Goal: Task Accomplishment & Management: Manage account settings

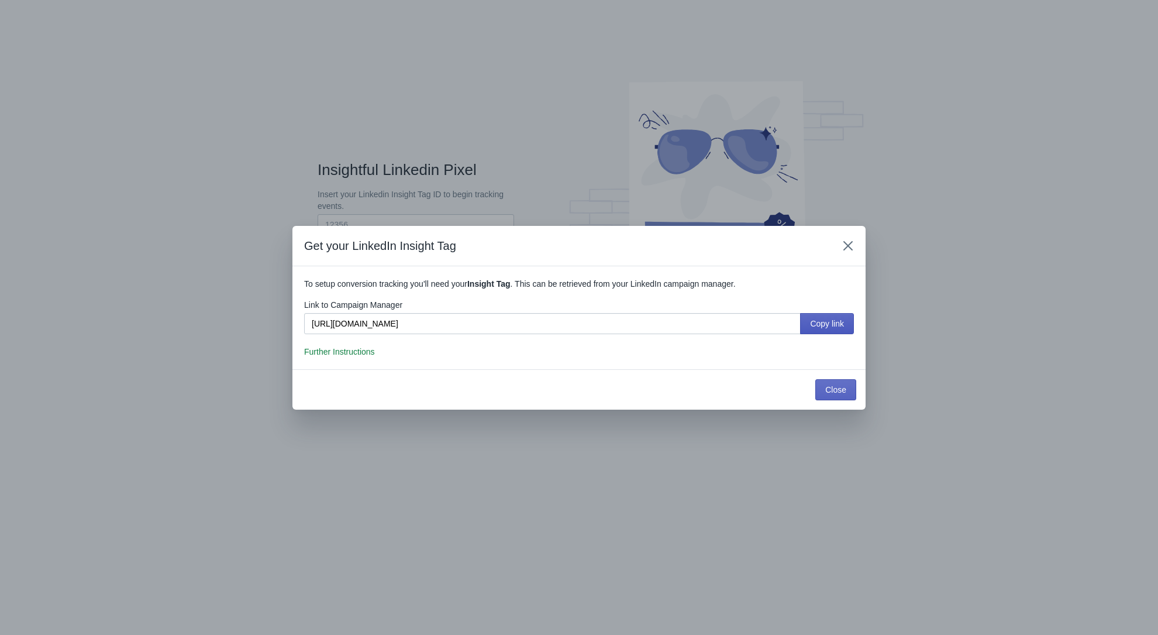
click at [830, 328] on button "Copy link" at bounding box center [827, 323] width 54 height 21
click at [827, 395] on button "Close" at bounding box center [835, 389] width 41 height 21
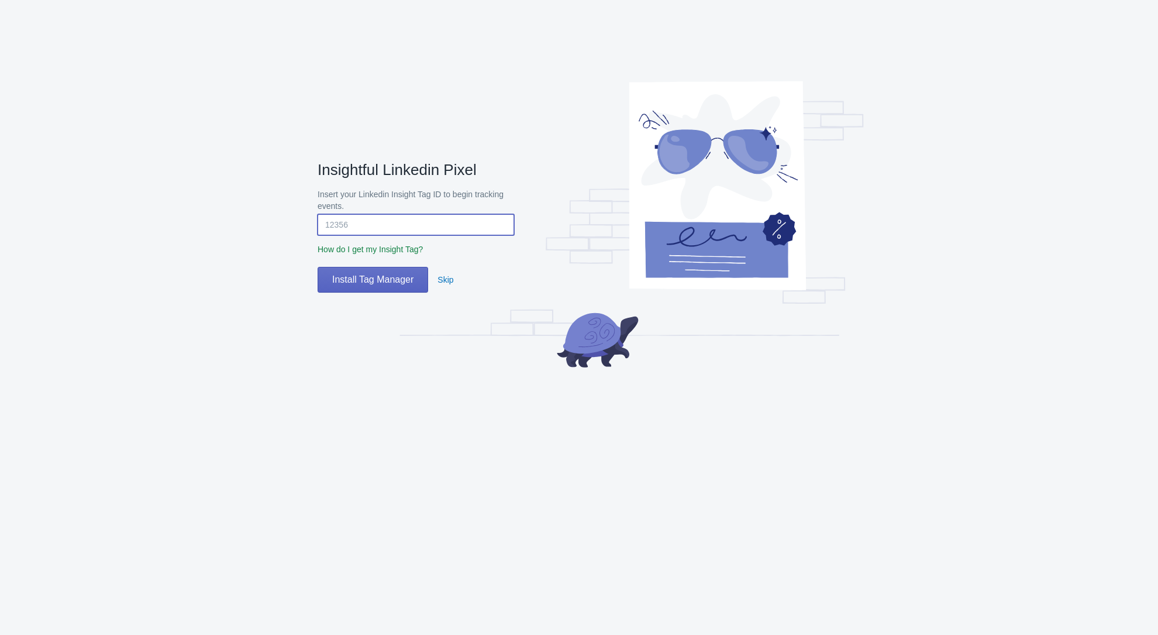
click at [439, 233] on input "Insert your Linkedin Insight Tag ID to begin tracking events." at bounding box center [416, 224] width 196 height 21
paste input "8647393"
type input "8647393"
click at [416, 287] on button "Install Tag Manager" at bounding box center [373, 280] width 111 height 26
click at [398, 284] on span "Install Tag Manager" at bounding box center [372, 280] width 81 height 12
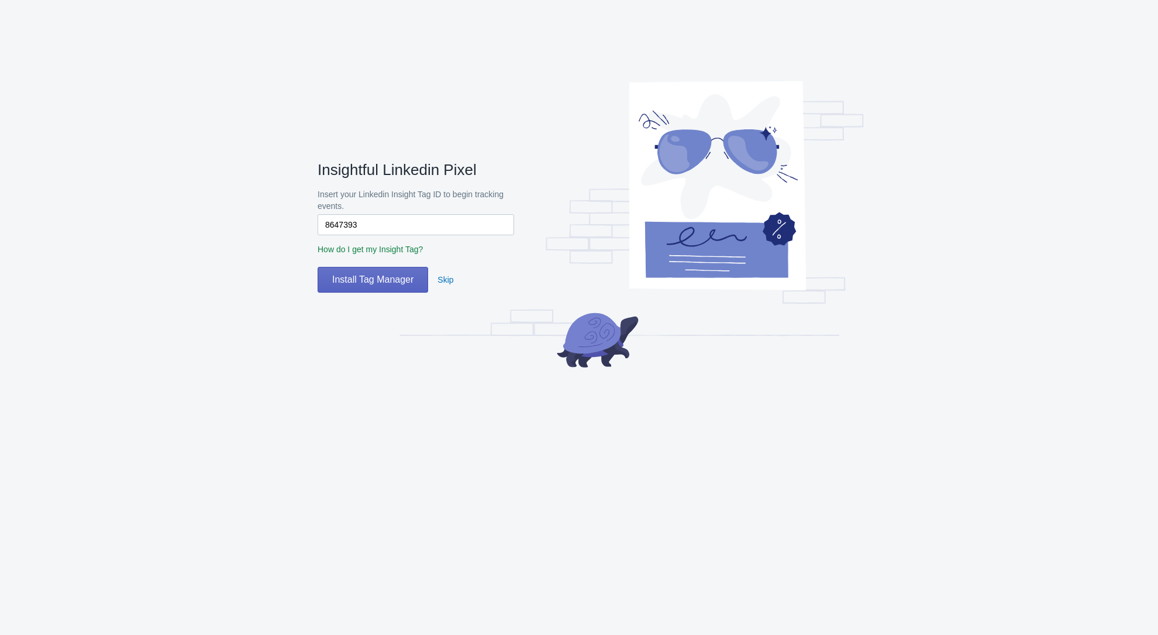
click at [387, 249] on span "How do I get my Insight Tag?" at bounding box center [370, 248] width 105 height 9
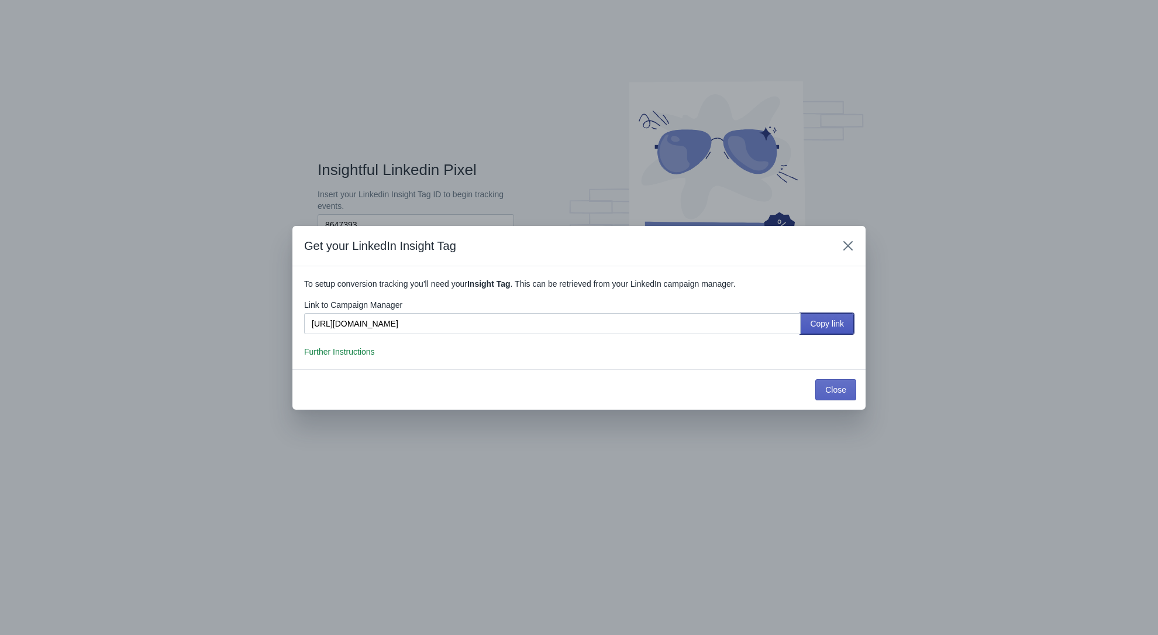
click at [842, 326] on span "Copy link" at bounding box center [827, 323] width 34 height 9
click at [628, 329] on input "https://www.linkedin.com/campaignmanager/accounts" at bounding box center [552, 323] width 496 height 21
click at [835, 241] on div "Get your LinkedIn Insight Tag" at bounding box center [578, 246] width 573 height 40
click at [847, 241] on icon "Close" at bounding box center [848, 246] width 12 height 12
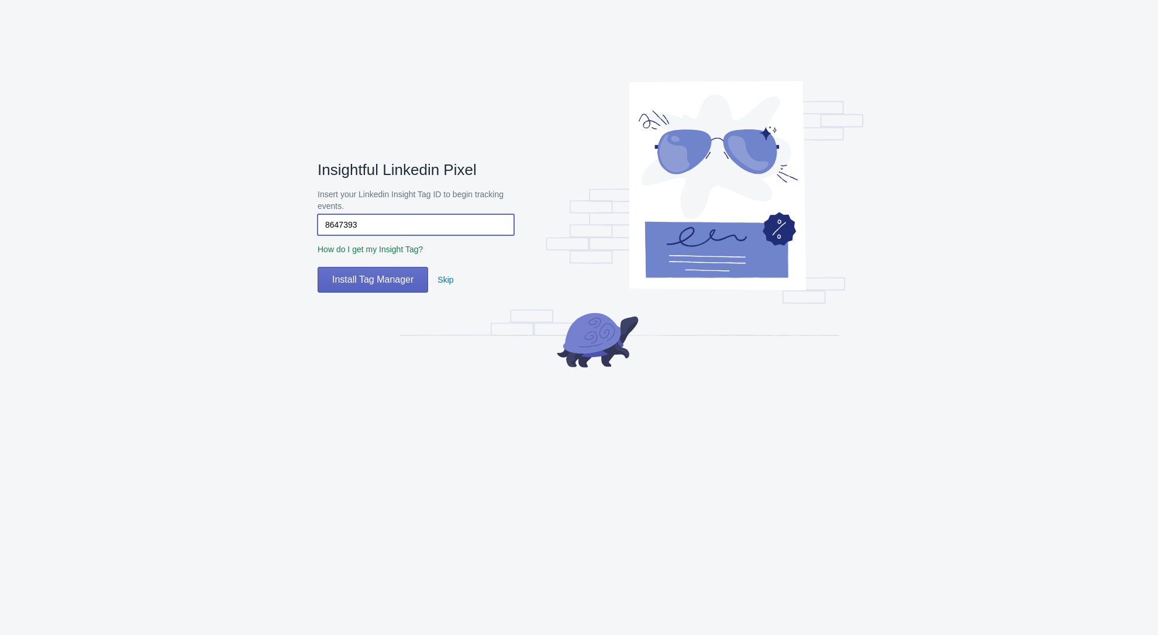
click at [358, 227] on input "8647393" at bounding box center [416, 224] width 196 height 21
paste input "8647393"
type input "8647393"
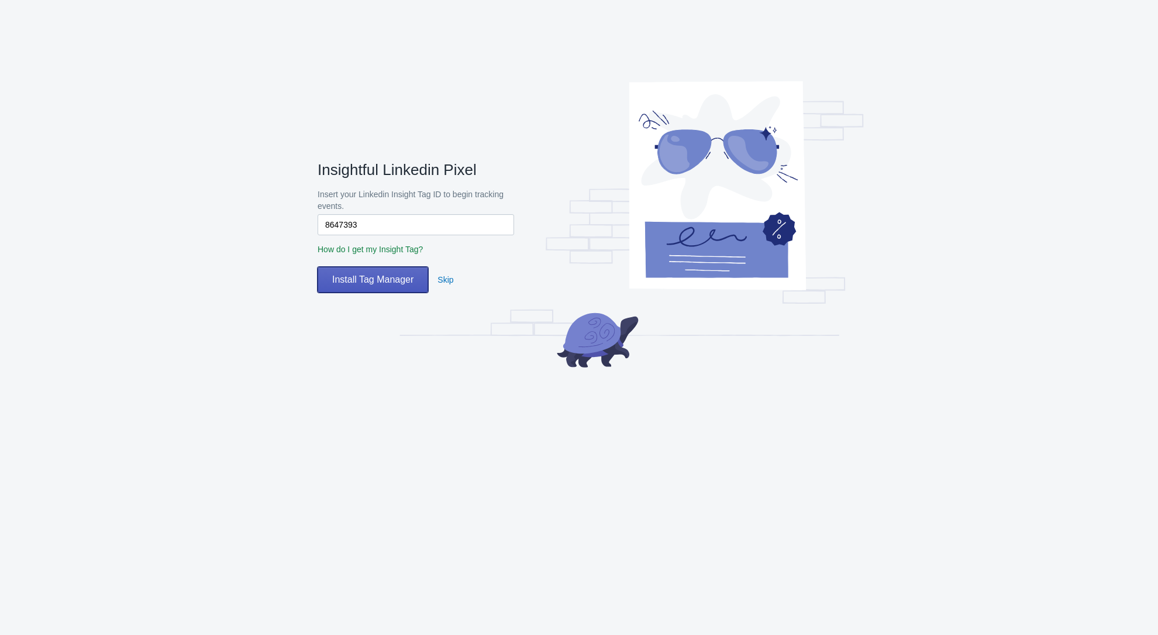
click at [395, 275] on span "Install Tag Manager" at bounding box center [372, 280] width 81 height 12
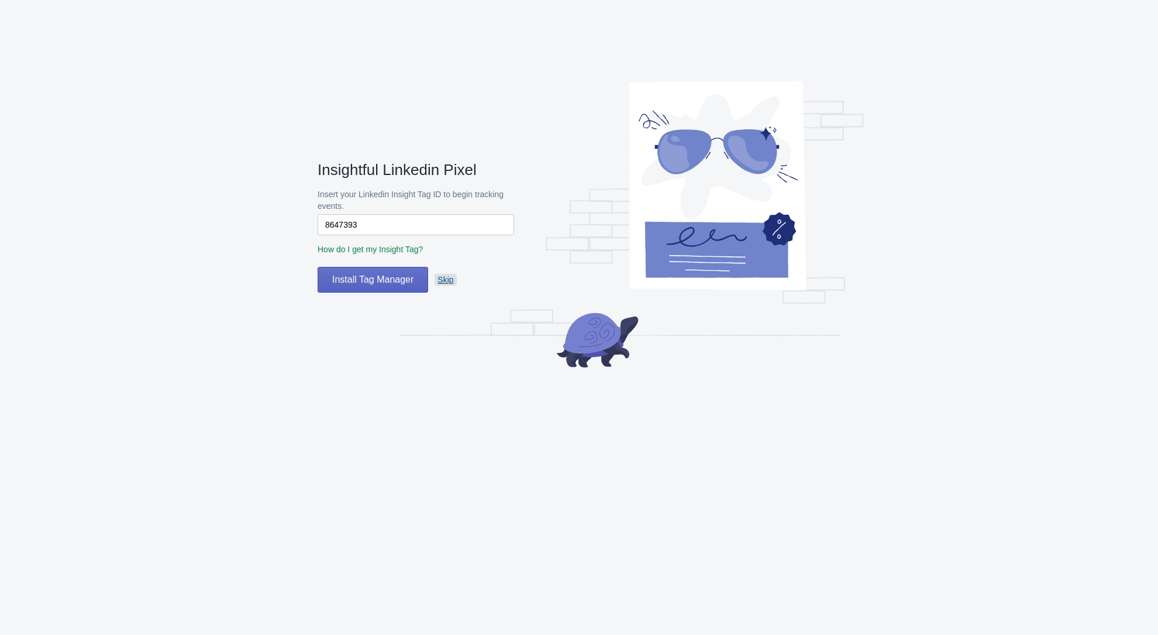
click at [457, 278] on button "Skip" at bounding box center [445, 279] width 25 height 21
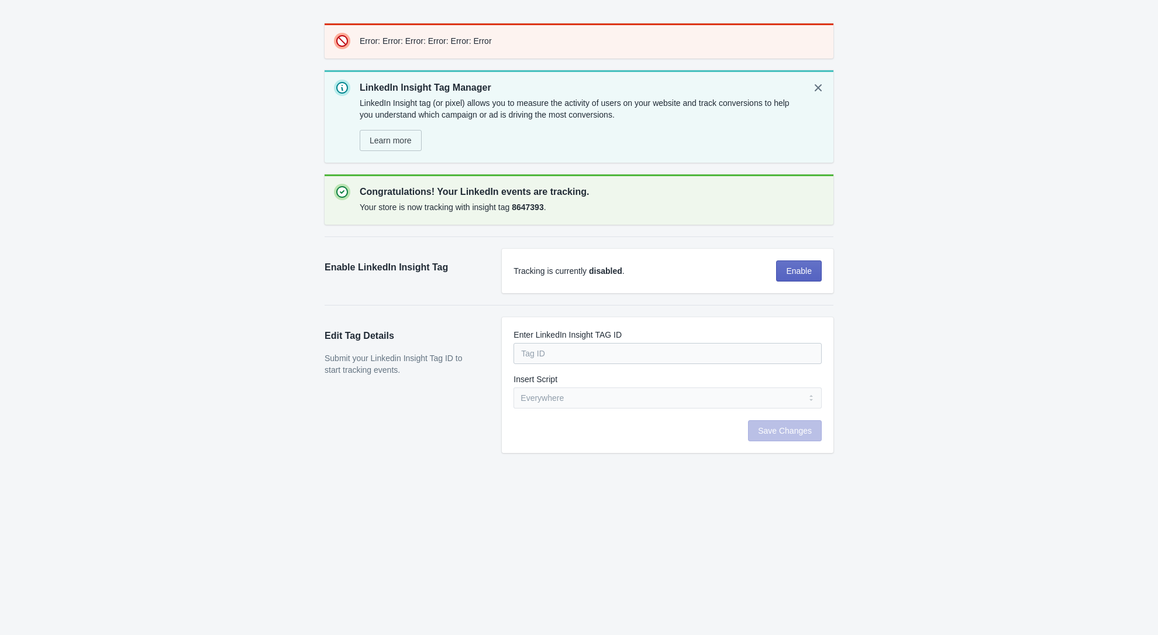
click at [429, 35] on div "Error: Error: Error: Error: Error: Error" at bounding box center [592, 41] width 464 height 16
click at [793, 278] on button "Enable" at bounding box center [799, 270] width 46 height 21
click at [477, 38] on div "Error: Error: Error: Error: Error: Error" at bounding box center [592, 41] width 464 height 16
click at [822, 91] on icon "Dismiss notification" at bounding box center [818, 88] width 12 height 12
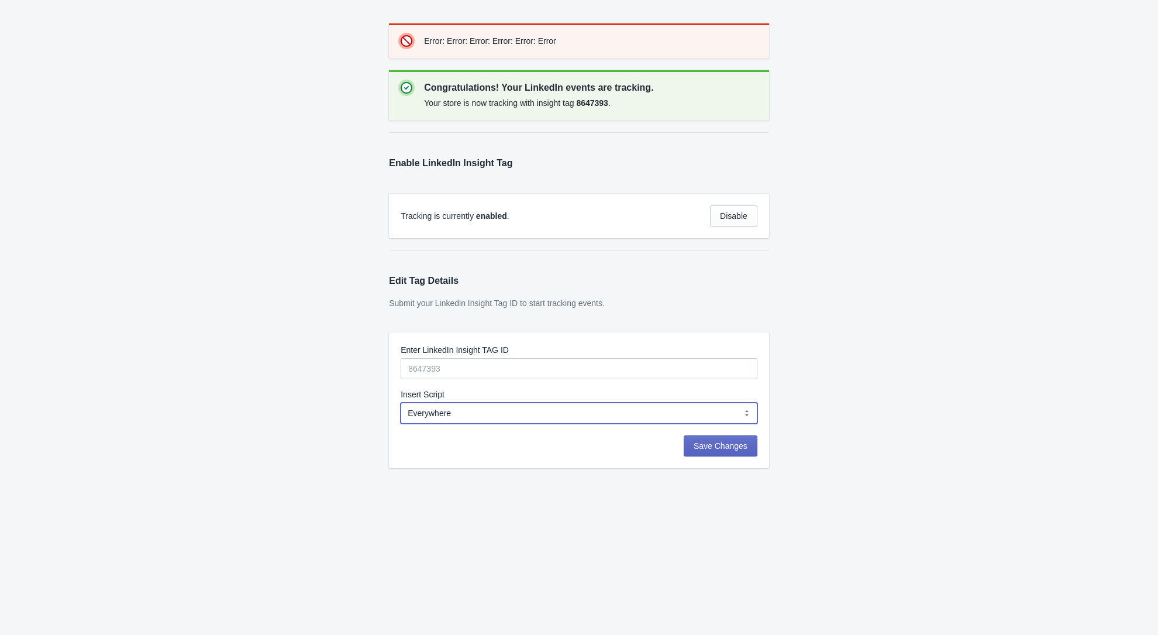
click at [733, 418] on select "Everywhere Web Storefront Only Order Status Page Only" at bounding box center [579, 412] width 357 height 21
click at [401, 402] on select "Everywhere Web Storefront Only Order Status Page Only" at bounding box center [579, 412] width 357 height 21
click at [747, 442] on span "Save Changes" at bounding box center [721, 445] width 54 height 9
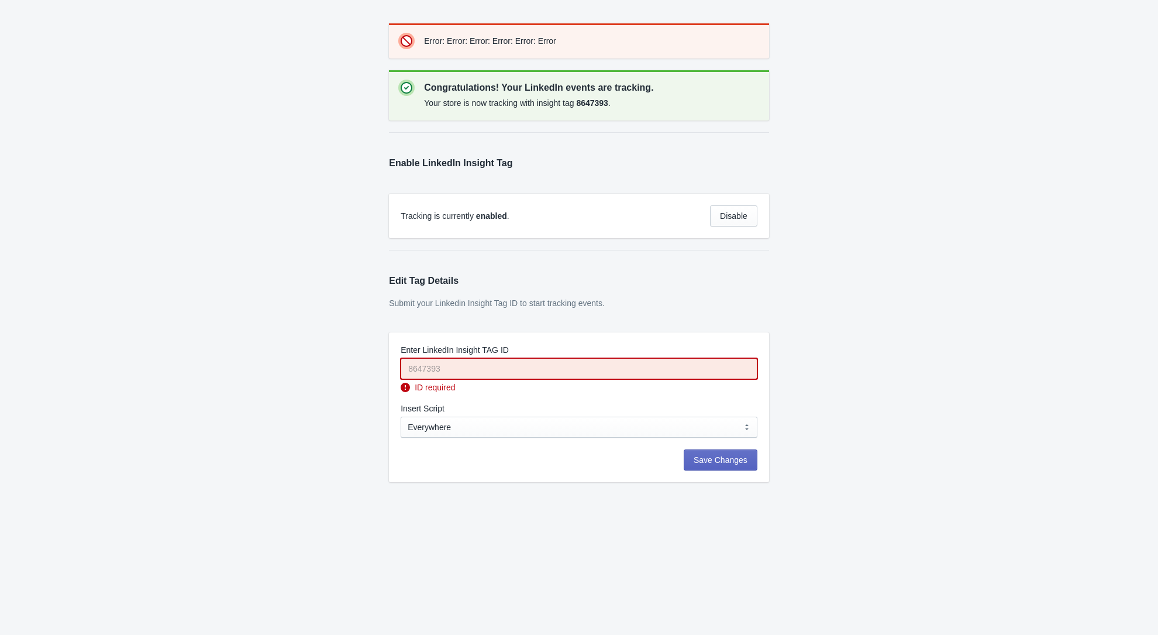
click at [482, 368] on input "Enter LinkedIn Insight TAG ID" at bounding box center [579, 368] width 357 height 21
paste input "8647393"
type input "8647393"
click at [744, 471] on div "Save Changes" at bounding box center [579, 465] width 380 height 33
click at [746, 458] on span "Save Changes" at bounding box center [721, 459] width 54 height 9
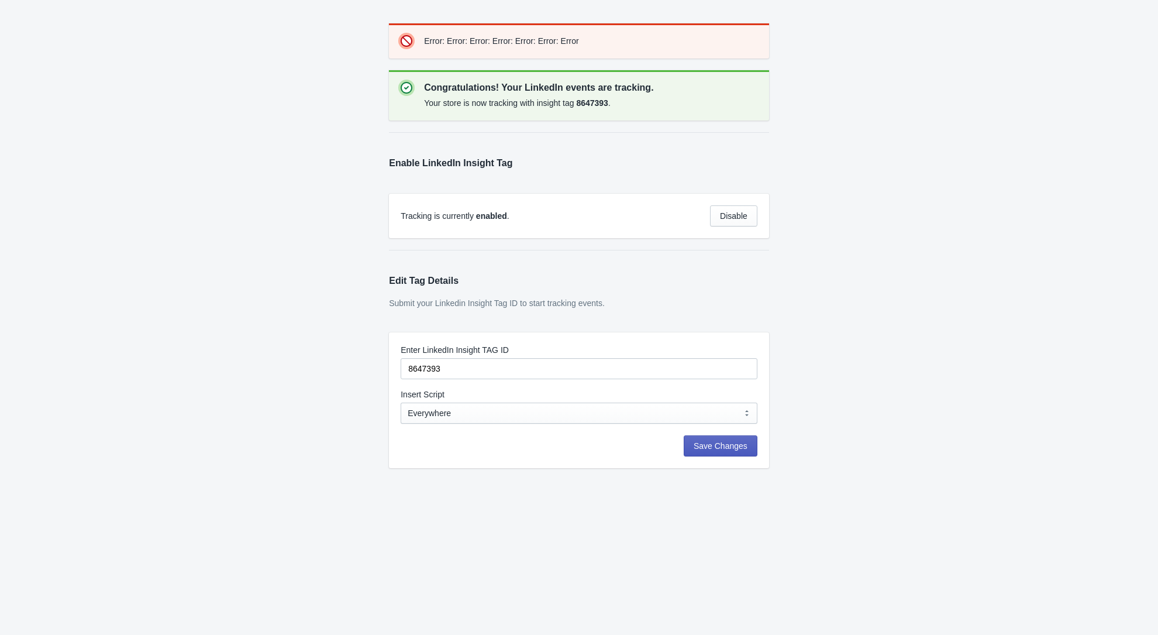
click at [747, 449] on span "Save Changes" at bounding box center [721, 445] width 54 height 9
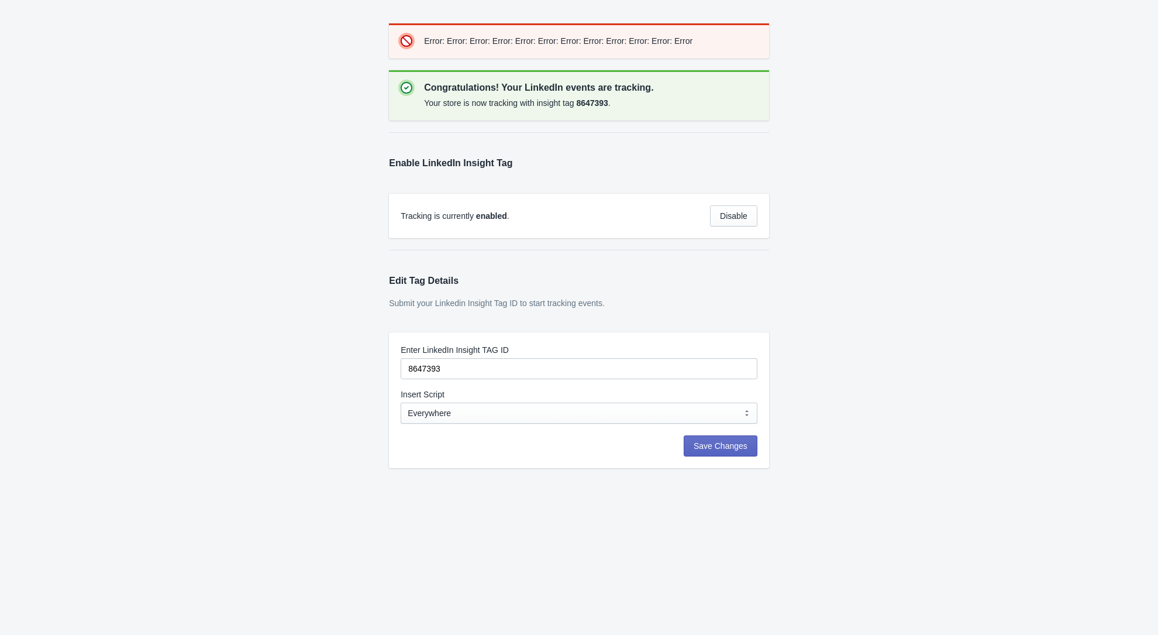
click at [533, 54] on div "Error: Error: Error: Error: Error: Error: Error: Error: Error: Error: Error: Er…" at bounding box center [579, 40] width 380 height 35
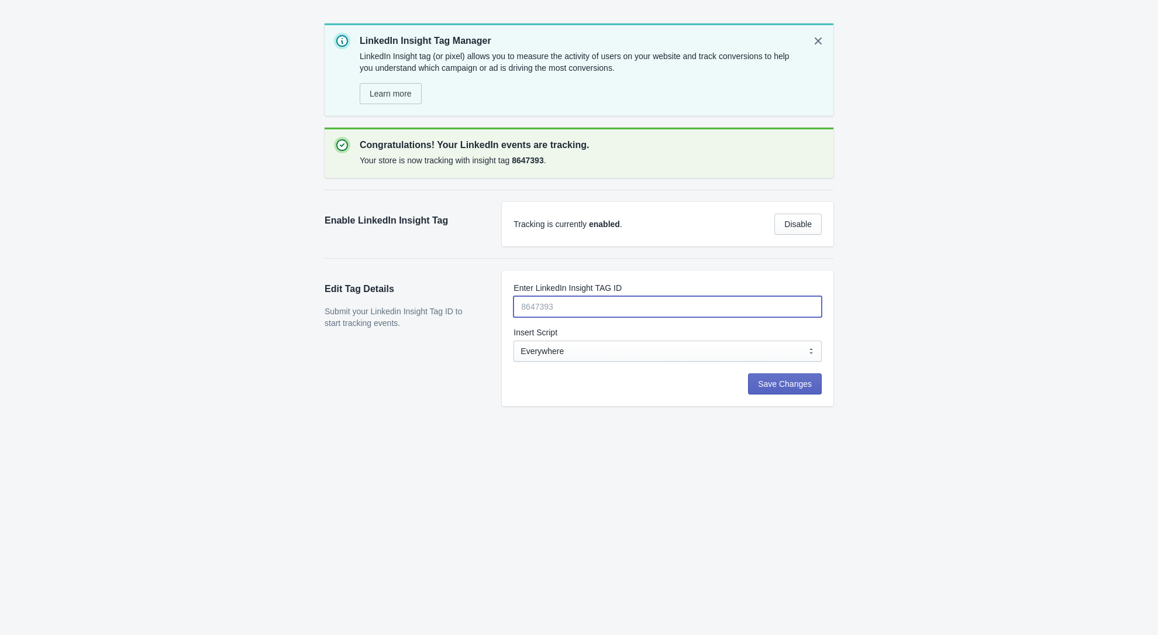
click at [551, 310] on input "Enter LinkedIn Insight TAG ID" at bounding box center [667, 306] width 308 height 21
